Goal: Book appointment/travel/reservation

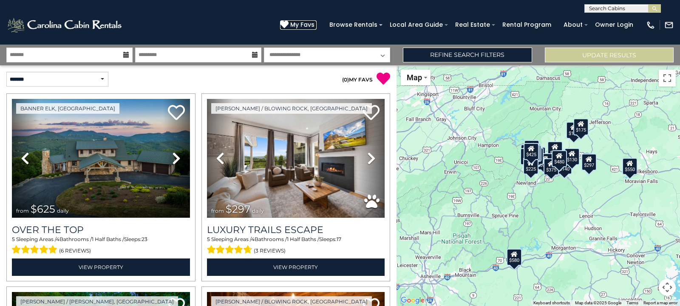
click at [311, 23] on span "My Favs" at bounding box center [302, 24] width 24 height 9
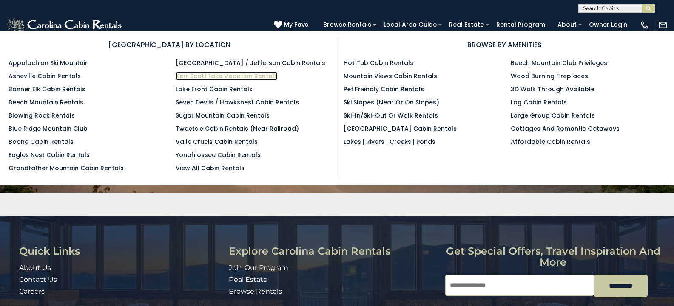
click at [218, 76] on link "Kerr Scott Lake Vacation Rentals" at bounding box center [227, 76] width 102 height 9
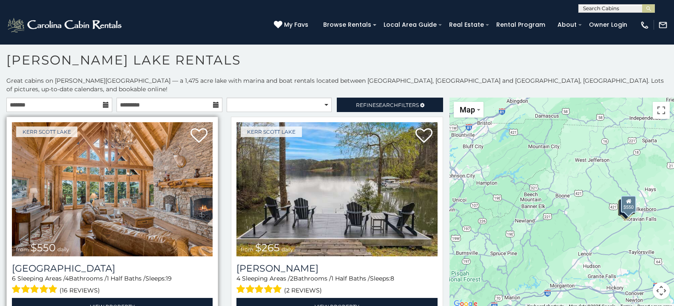
click at [63, 166] on img at bounding box center [112, 189] width 201 height 134
click at [62, 166] on img at bounding box center [112, 189] width 201 height 134
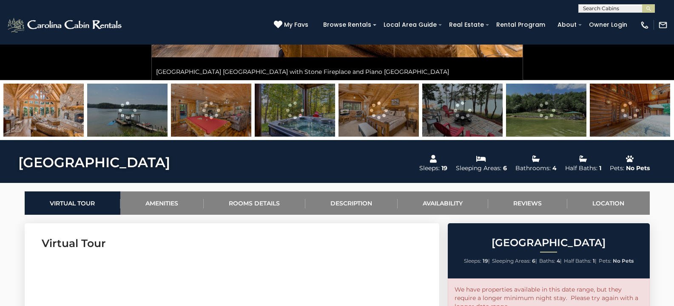
scroll to position [255, 0]
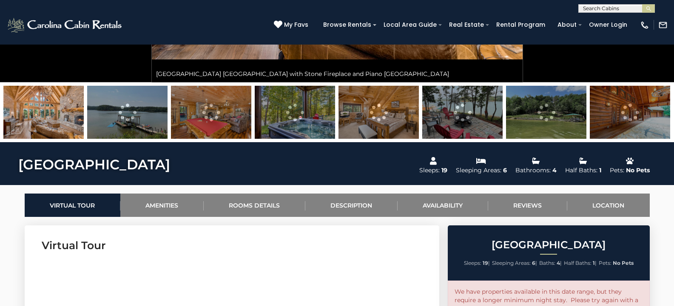
click at [58, 125] on img at bounding box center [43, 112] width 80 height 53
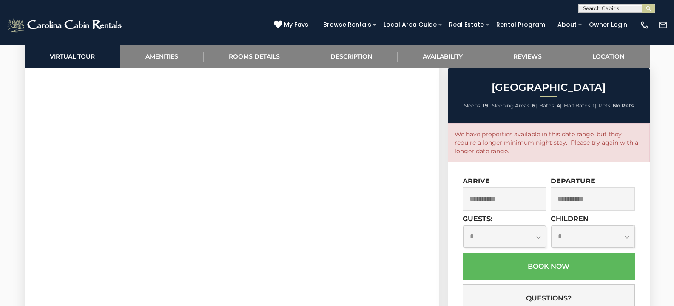
scroll to position [419, 0]
click at [643, 25] on img at bounding box center [644, 24] width 9 height 9
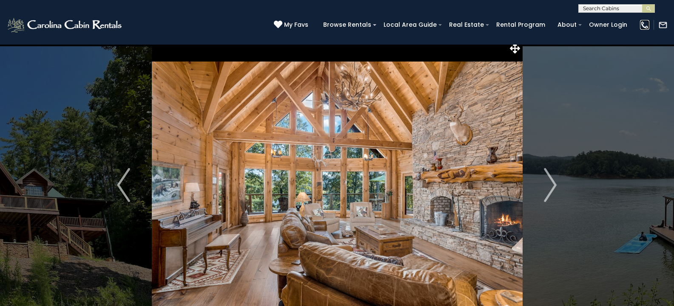
scroll to position [0, 0]
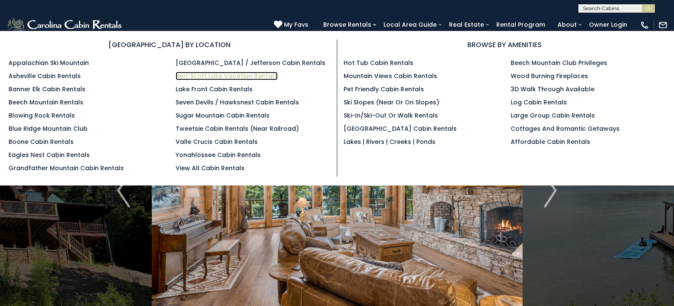
click at [240, 75] on link "Kerr Scott Lake Vacation Rentals" at bounding box center [227, 76] width 102 height 9
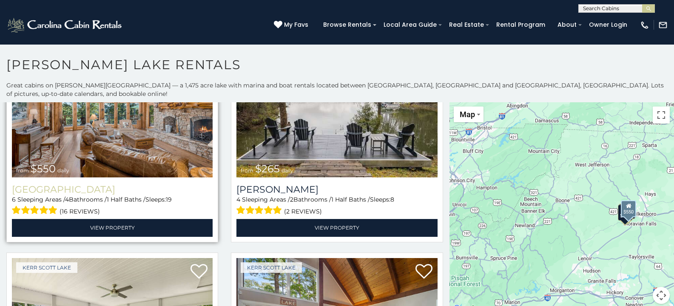
scroll to position [85, 0]
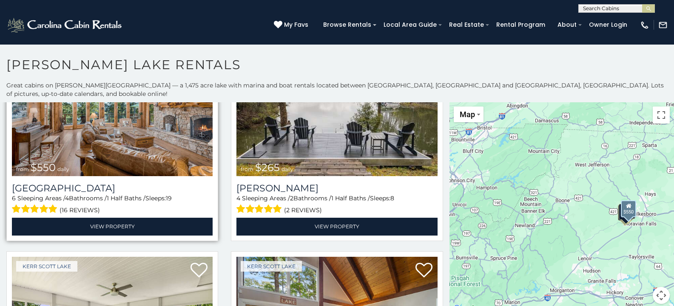
click at [88, 159] on img at bounding box center [112, 109] width 201 height 134
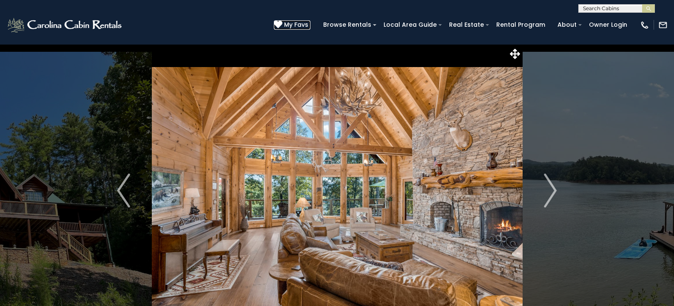
click at [301, 24] on span "My Favs" at bounding box center [296, 24] width 24 height 9
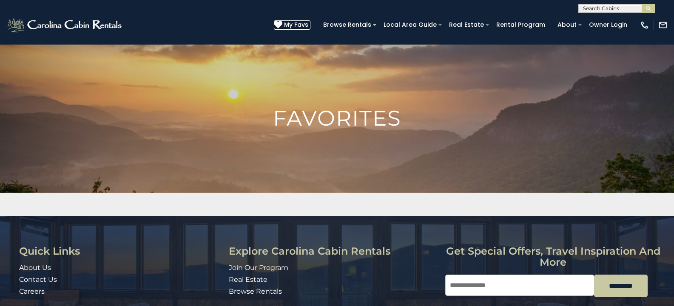
click at [308, 28] on span "My Favs" at bounding box center [296, 24] width 24 height 9
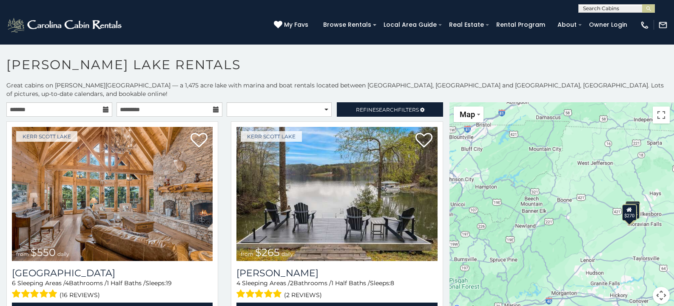
click at [103, 107] on icon at bounding box center [106, 110] width 6 height 6
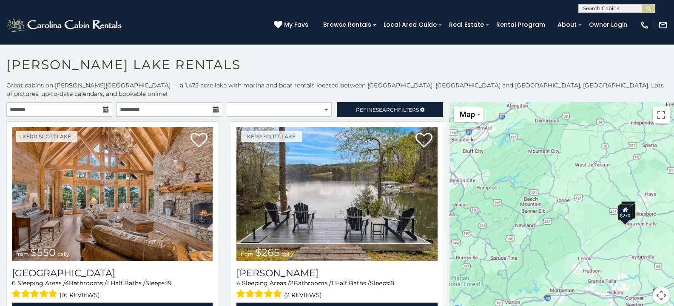
click at [104, 107] on icon at bounding box center [106, 110] width 6 height 6
click at [105, 107] on icon at bounding box center [106, 110] width 6 height 6
click at [90, 102] on input "text" at bounding box center [59, 109] width 106 height 14
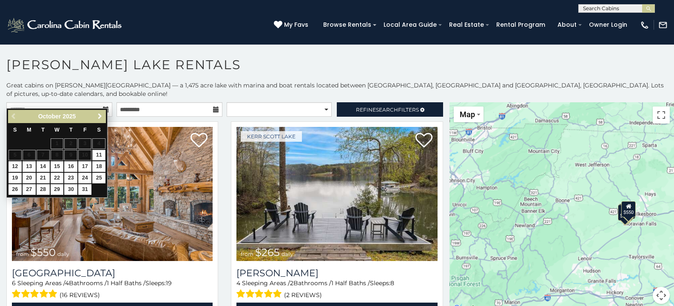
click at [101, 115] on span "Next" at bounding box center [99, 116] width 7 height 7
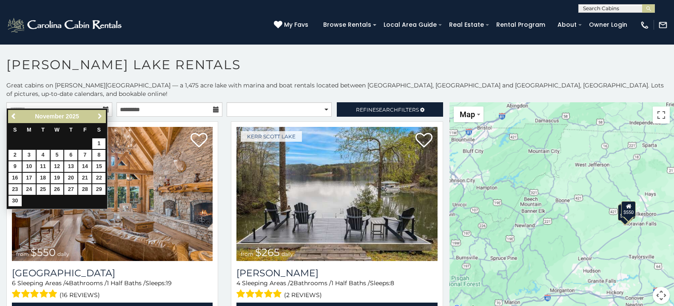
click at [101, 115] on span "Next" at bounding box center [99, 116] width 7 height 7
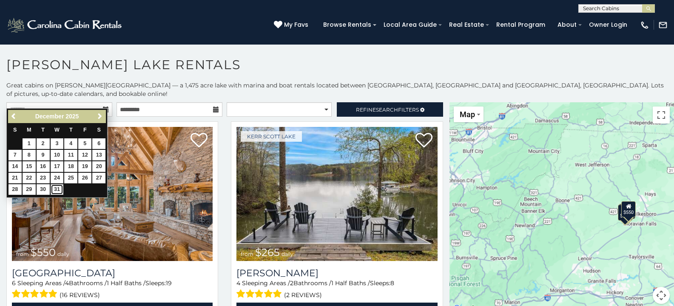
click at [52, 191] on link "31" at bounding box center [57, 189] width 13 height 11
type input "**********"
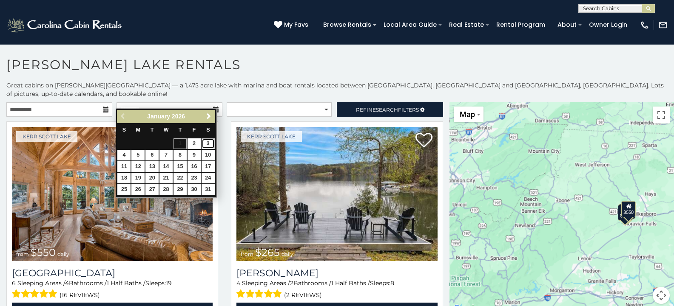
click at [206, 144] on link "3" at bounding box center [207, 144] width 13 height 11
type input "**********"
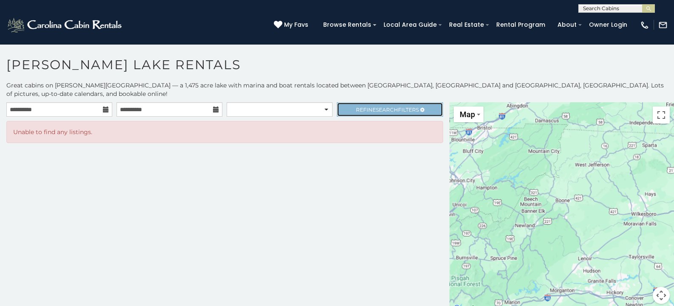
click at [380, 107] on span "Search" at bounding box center [387, 110] width 22 height 6
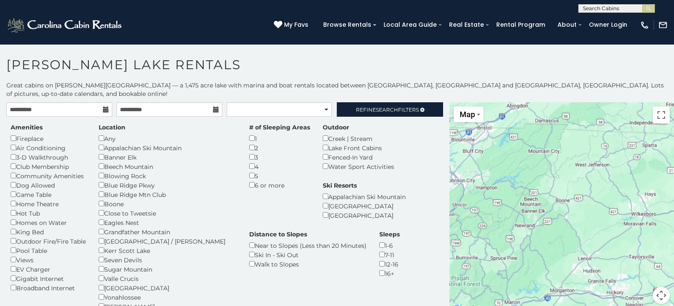
click at [245, 63] on h1 "[PERSON_NAME] Lake Rentals" at bounding box center [337, 69] width 674 height 24
